Goal: Task Accomplishment & Management: Complete application form

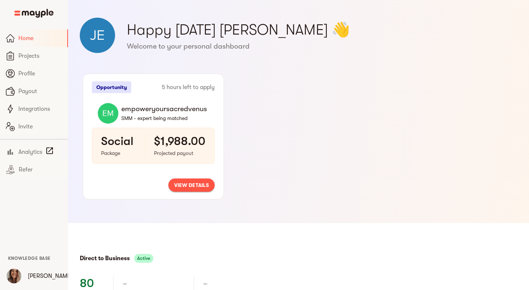
click at [180, 185] on span "view details" at bounding box center [191, 184] width 35 height 9
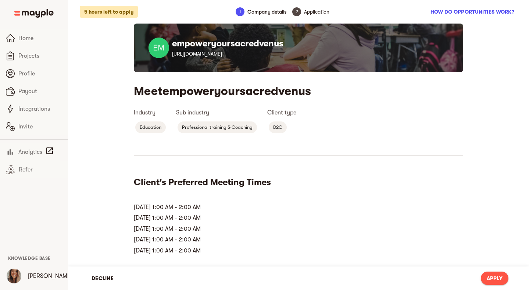
click at [222, 51] on link "[URL][DOMAIN_NAME]" at bounding box center [197, 54] width 50 height 6
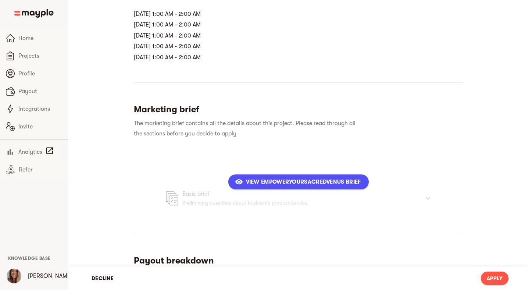
scroll to position [194, 0]
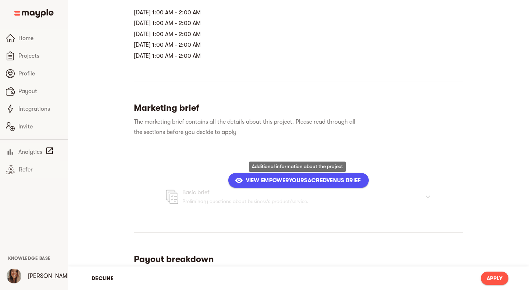
click at [303, 179] on span "View empoweryoursacredvenus Brief" at bounding box center [298, 180] width 125 height 9
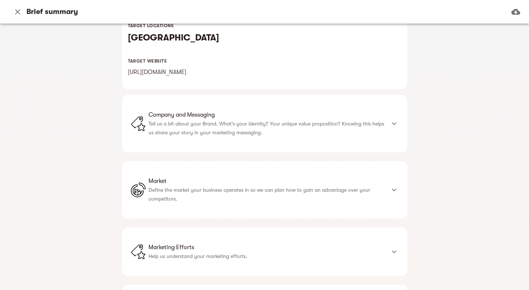
scroll to position [172, 0]
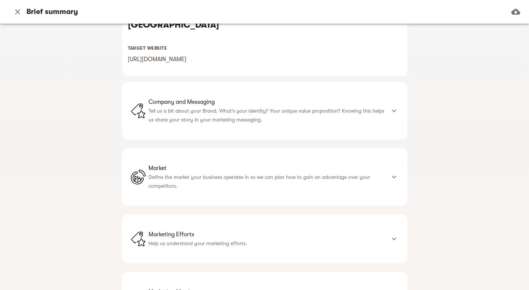
click at [215, 97] on span "Company and Messaging" at bounding box center [266, 101] width 237 height 9
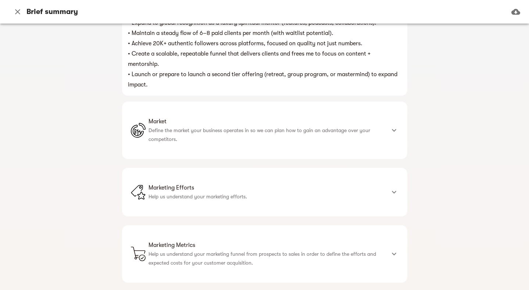
scroll to position [447, 0]
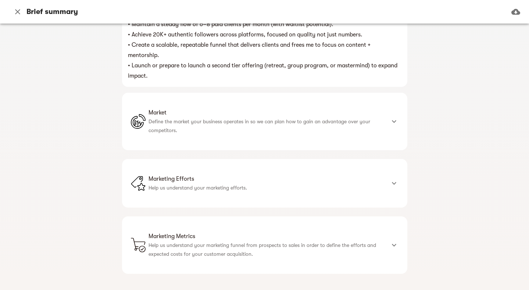
click at [201, 174] on span "Marketing Efforts" at bounding box center [266, 178] width 237 height 9
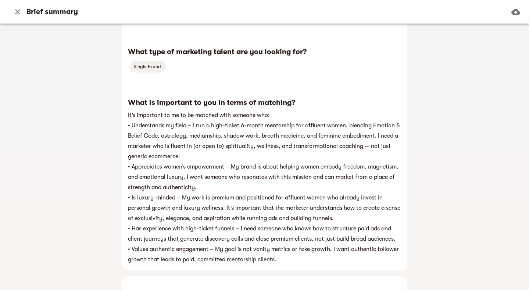
scroll to position [1095, 0]
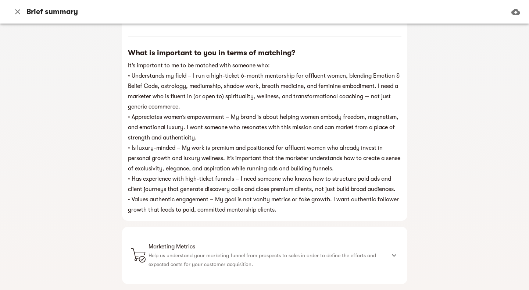
click at [184, 251] on p "Help us understand your marketing funnel from prospects to sales in order to de…" at bounding box center [266, 260] width 237 height 18
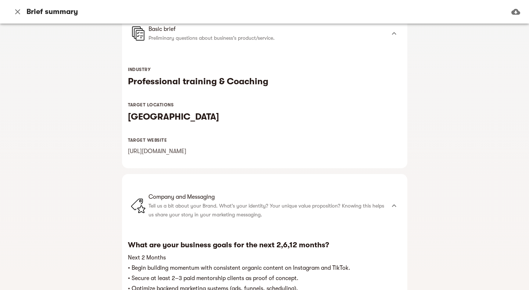
scroll to position [0, 0]
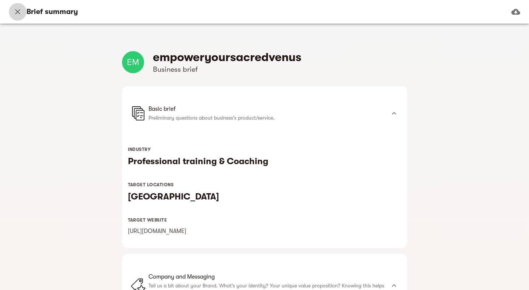
click at [16, 13] on icon "button" at bounding box center [17, 11] width 5 height 5
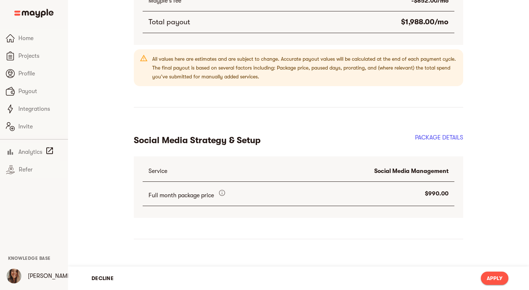
scroll to position [545, 0]
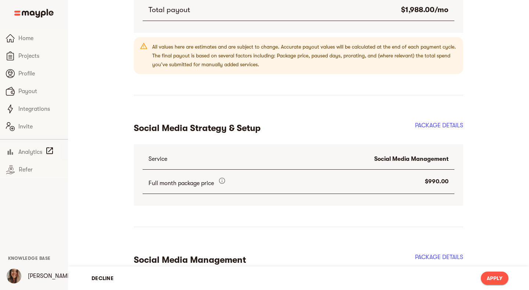
click at [497, 277] on span "Apply" at bounding box center [495, 277] width 16 height 9
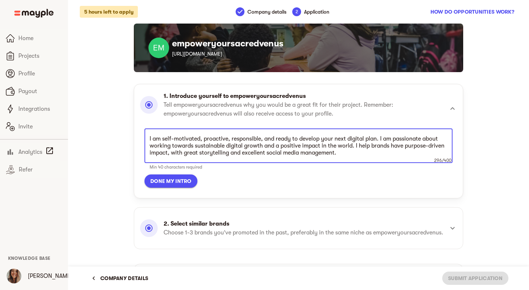
scroll to position [209, 0]
click at [203, 144] on textarea "I am self-motivated, proactive, responsible, and ready to develop your next dig…" at bounding box center [299, 145] width 298 height 21
click at [166, 151] on textarea "I am self-motivated, proactive, responsible, and ready to develop your next dig…" at bounding box center [299, 145] width 298 height 21
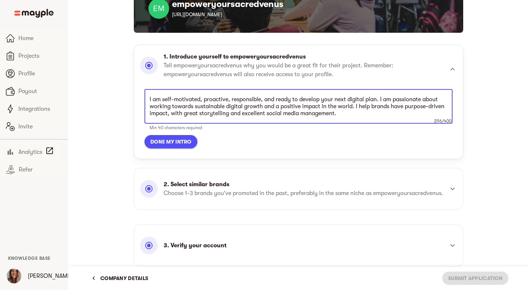
scroll to position [40, 0]
click at [170, 144] on span "Done my intro" at bounding box center [170, 141] width 41 height 9
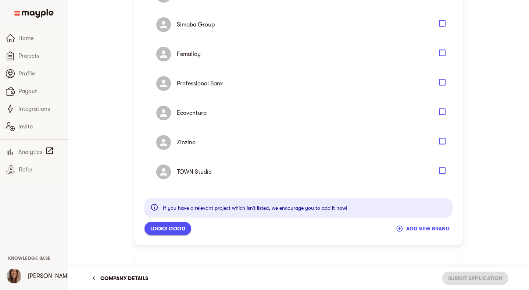
scroll to position [766, 0]
click at [443, 116] on icon "Select" at bounding box center [442, 111] width 9 height 9
click at [442, 175] on icon "Select" at bounding box center [442, 170] width 9 height 9
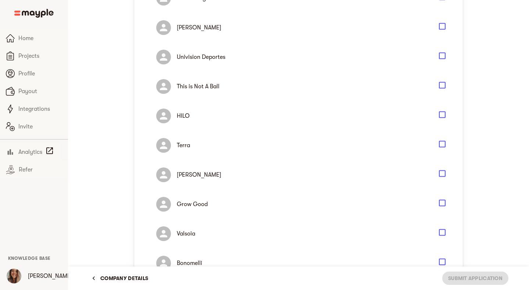
scroll to position [201, 0]
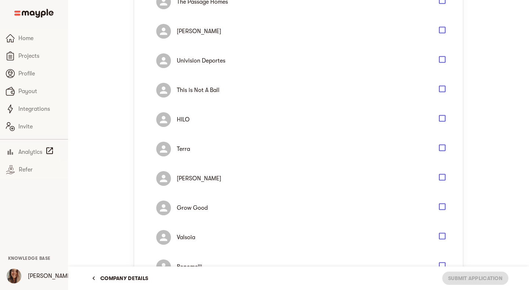
click at [443, 123] on icon "Select" at bounding box center [442, 118] width 9 height 9
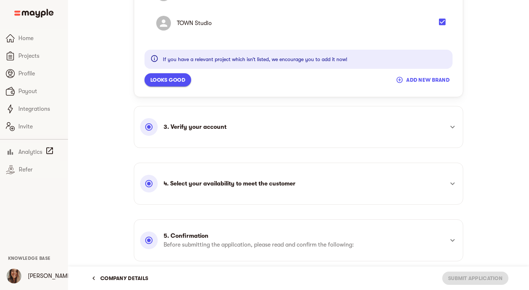
scroll to position [945, 0]
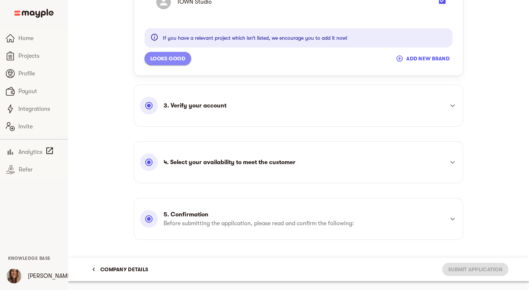
click at [182, 60] on span "Looks good" at bounding box center [167, 58] width 35 height 9
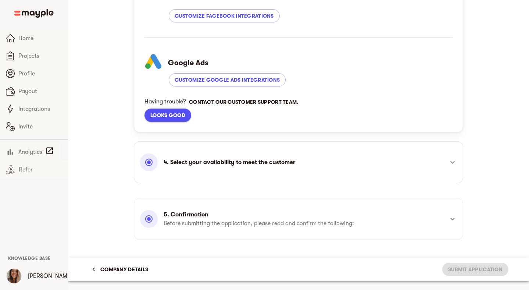
scroll to position [404, 0]
click at [167, 111] on span "Looks good" at bounding box center [167, 115] width 35 height 9
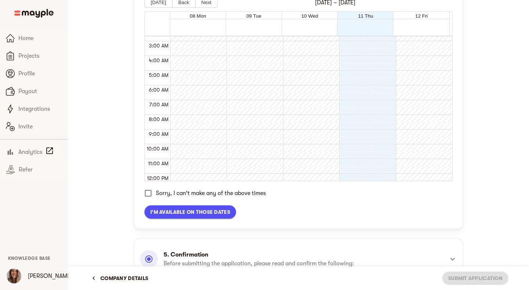
scroll to position [40, 0]
click at [150, 201] on input "Sorry, I can't make any of the above times" at bounding box center [147, 192] width 15 height 15
checkbox input "true"
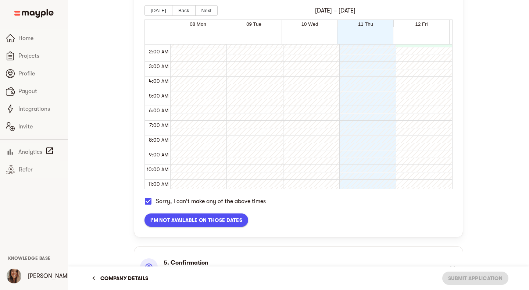
scroll to position [337, 0]
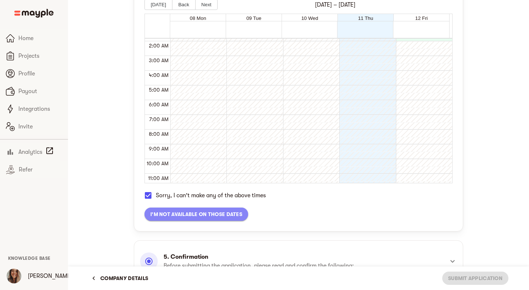
click at [196, 218] on span "I'm not available on those dates" at bounding box center [196, 214] width 92 height 9
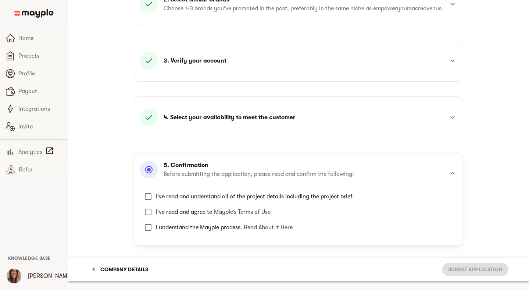
scroll to position [175, 0]
click at [152, 191] on input "I’ve read and understand all of the project details including the project brief" at bounding box center [147, 196] width 15 height 15
checkbox input "true"
click at [151, 216] on input "I’ve read and agree to Mayple’s Terms of Use" at bounding box center [147, 211] width 15 height 15
checkbox input "true"
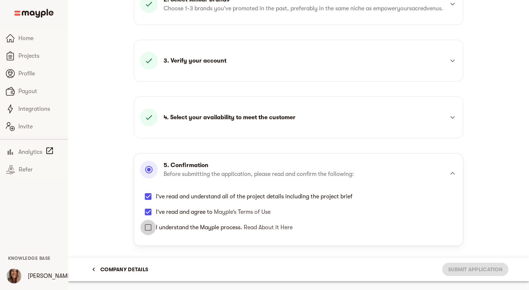
click at [151, 224] on input "I understand the Mayple process. Read About it Here" at bounding box center [147, 226] width 15 height 15
checkbox input "true"
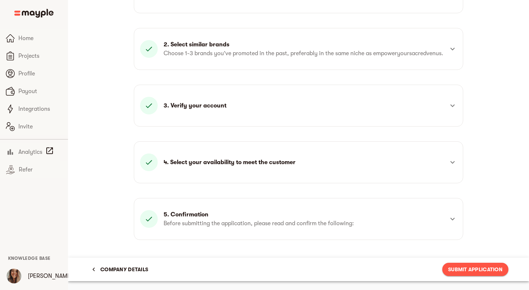
scroll to position [130, 0]
click at [465, 261] on div "Company details Submit Application" at bounding box center [299, 269] width 420 height 19
click at [469, 269] on span "Submit Application" at bounding box center [475, 269] width 54 height 9
